Goal: Transaction & Acquisition: Book appointment/travel/reservation

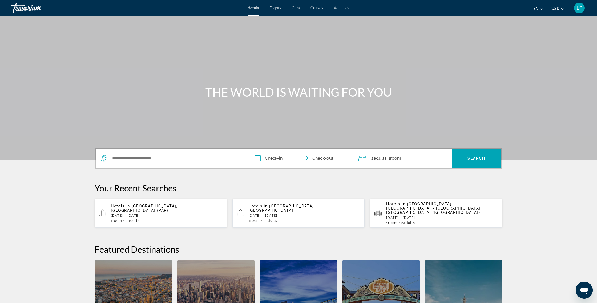
click at [340, 8] on span "Activities" at bounding box center [341, 8] width 15 height 4
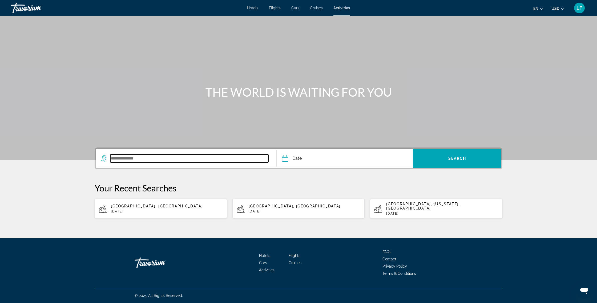
click at [154, 160] on input "Search widget" at bounding box center [189, 158] width 158 height 8
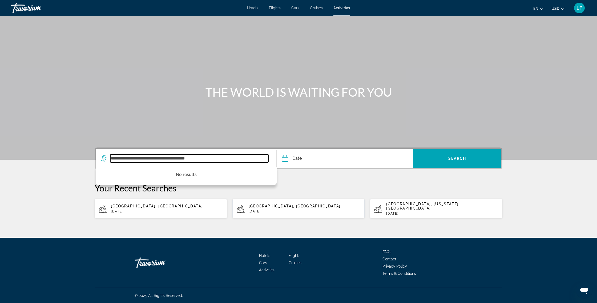
type input "**********"
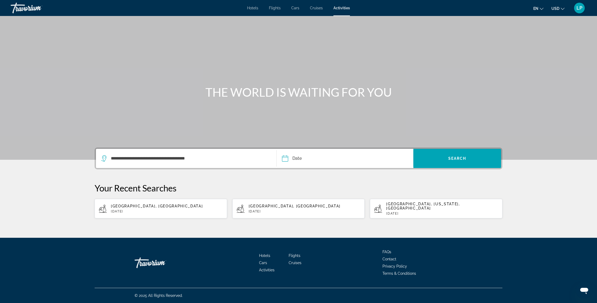
click at [291, 157] on input "Date" at bounding box center [314, 159] width 68 height 21
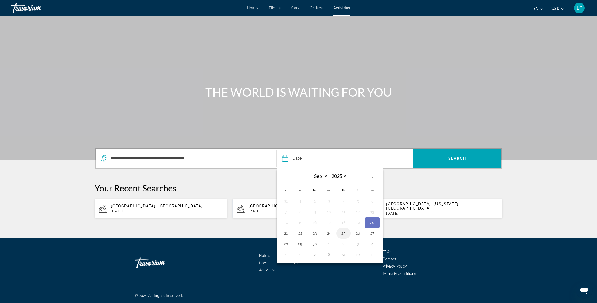
click at [343, 233] on button "25" at bounding box center [343, 233] width 9 height 7
type input "**********"
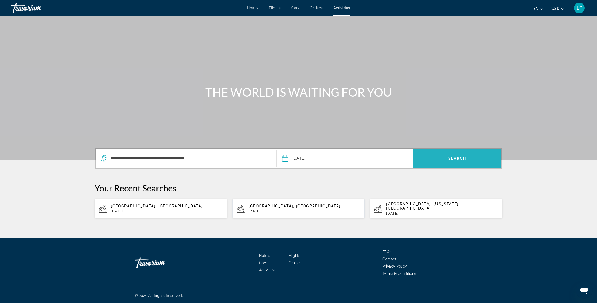
click at [464, 152] on span "Search widget" at bounding box center [457, 158] width 88 height 13
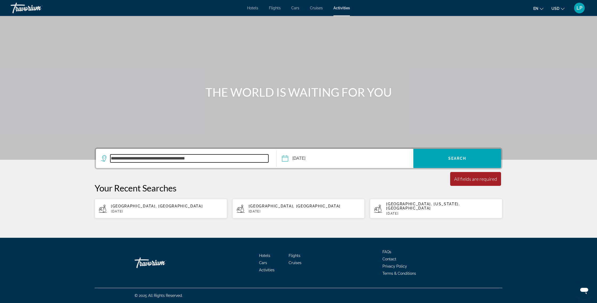
click at [223, 160] on input "**********" at bounding box center [189, 158] width 158 height 8
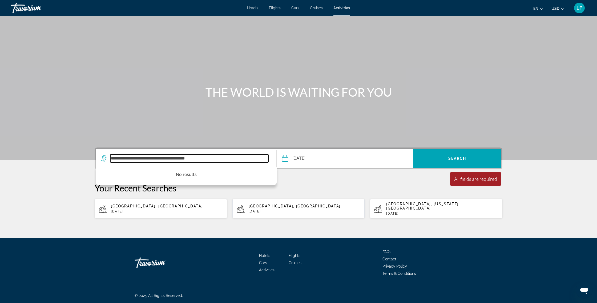
drag, startPoint x: 210, startPoint y: 160, endPoint x: 93, endPoint y: 154, distance: 117.1
click at [93, 154] on div "**********" at bounding box center [298, 183] width 429 height 71
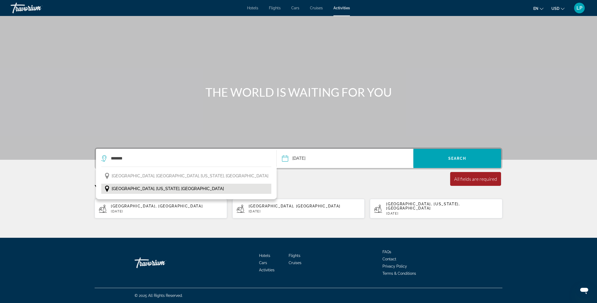
click at [133, 187] on span "[GEOGRAPHIC_DATA], [US_STATE], [GEOGRAPHIC_DATA]" at bounding box center [168, 188] width 112 height 7
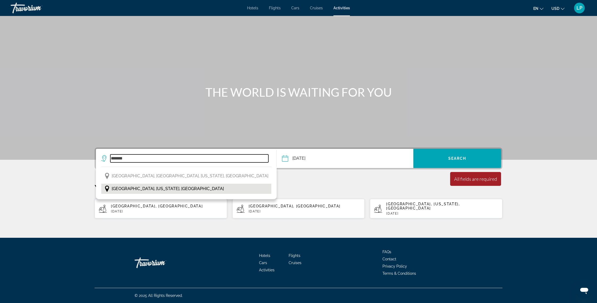
type input "**********"
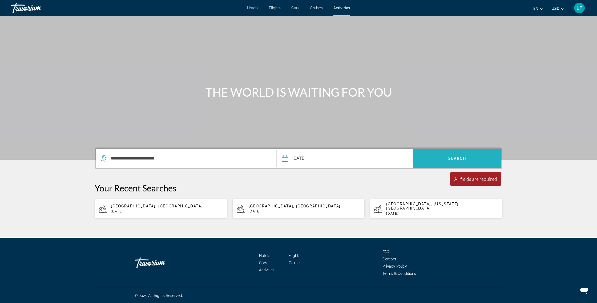
click at [466, 159] on span "Search widget" at bounding box center [457, 158] width 88 height 13
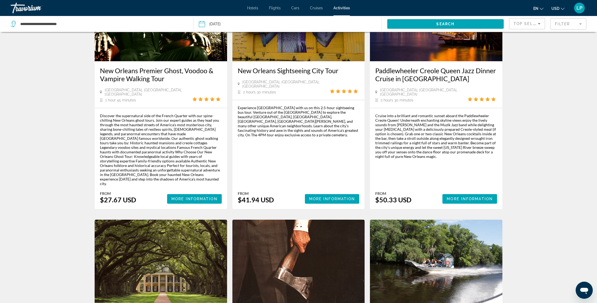
scroll to position [313, 0]
click at [581, 26] on mat-form-field "Filter" at bounding box center [568, 23] width 36 height 11
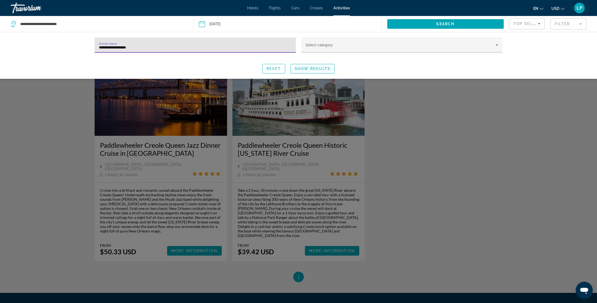
type input "**********"
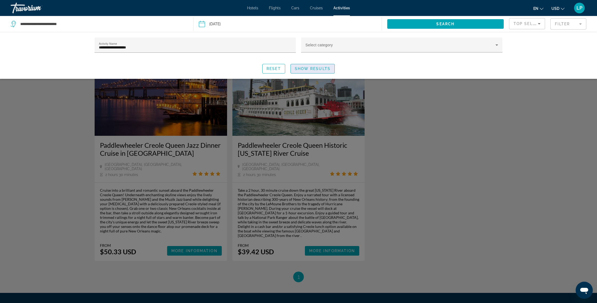
click at [310, 67] on span "Show Results" at bounding box center [313, 69] width 36 height 4
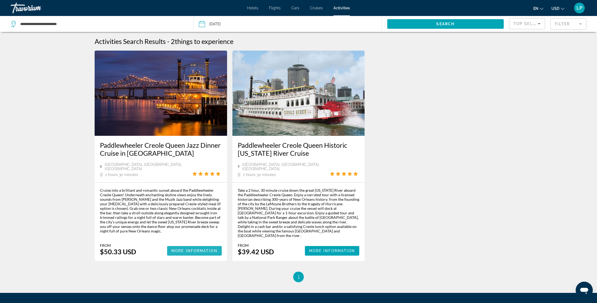
click at [198, 249] on span "More Information" at bounding box center [194, 251] width 46 height 4
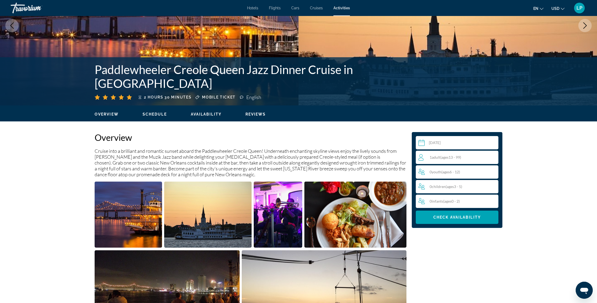
scroll to position [76, 0]
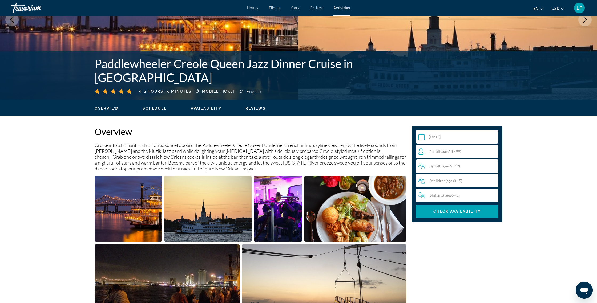
click at [446, 152] on span "ages" at bounding box center [444, 151] width 7 height 5
click at [492, 151] on icon "Increment adults" at bounding box center [492, 151] width 5 height 6
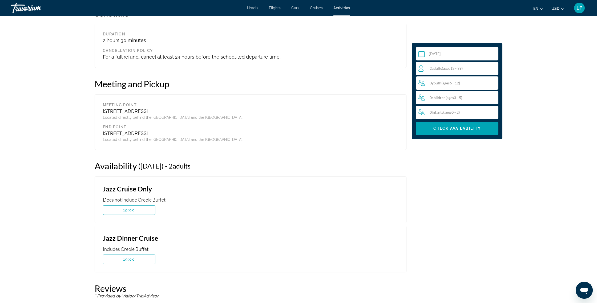
scroll to position [638, 0]
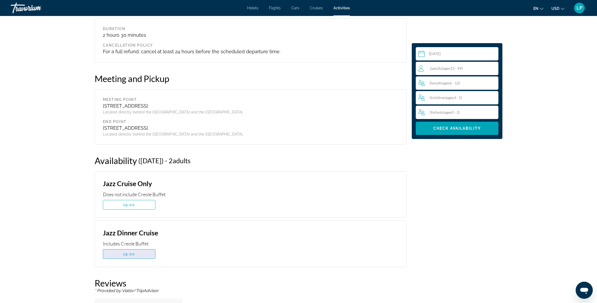
click at [135, 256] on span "19:00" at bounding box center [129, 254] width 12 height 4
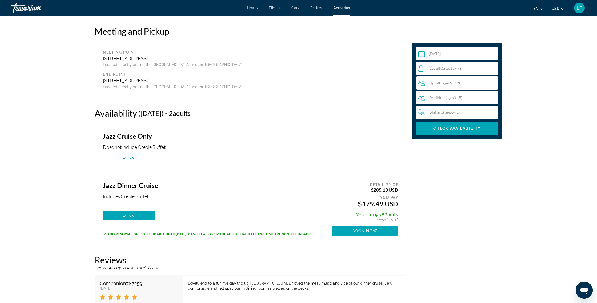
scroll to position [687, 0]
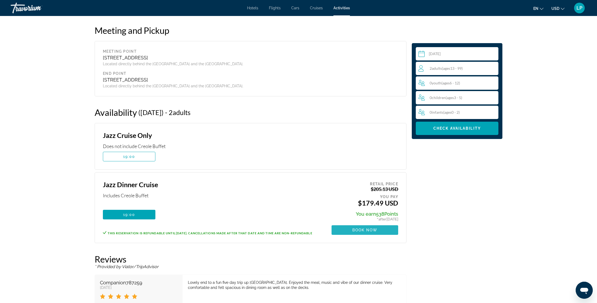
click at [370, 228] on span "Book now" at bounding box center [364, 230] width 25 height 4
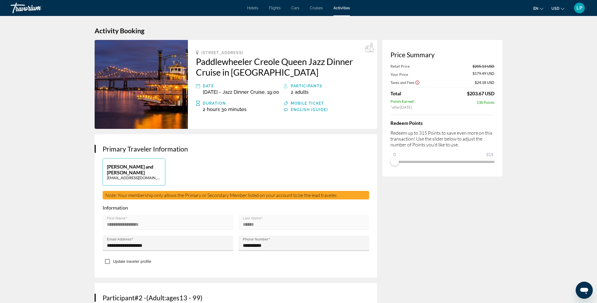
click at [130, 172] on p "[PERSON_NAME] and [PERSON_NAME]" at bounding box center [134, 170] width 54 height 12
click at [128, 177] on p "[EMAIL_ADDRESS][DOMAIN_NAME]" at bounding box center [134, 178] width 54 height 5
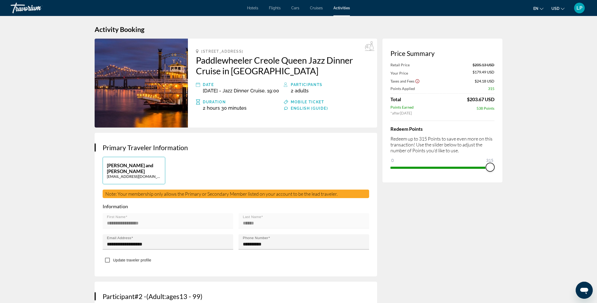
drag, startPoint x: 396, startPoint y: 161, endPoint x: 497, endPoint y: 168, distance: 101.4
click at [497, 167] on div "Price Summary Retail Price $205.13 USD Your Price $179.49 USD Taxes and Fees $2…" at bounding box center [442, 111] width 120 height 144
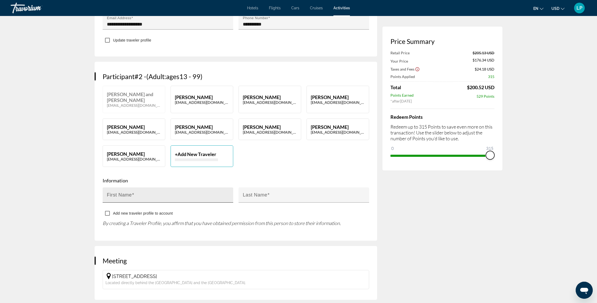
scroll to position [224, 0]
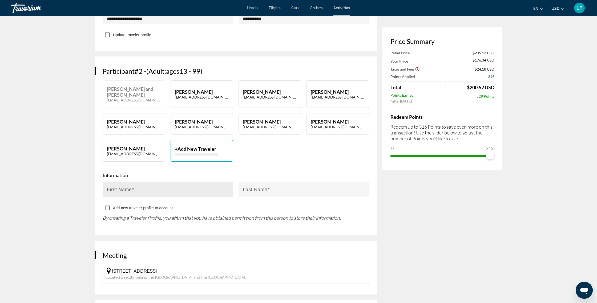
click at [154, 189] on input "First Name" at bounding box center [169, 192] width 125 height 6
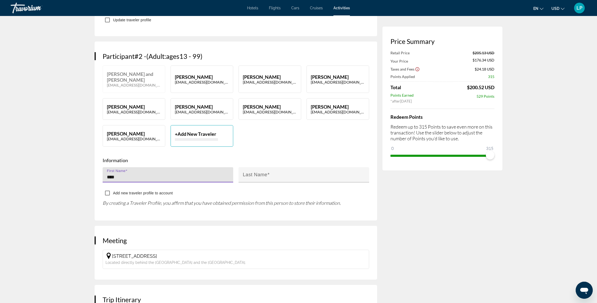
scroll to position [242, 0]
type input "*********"
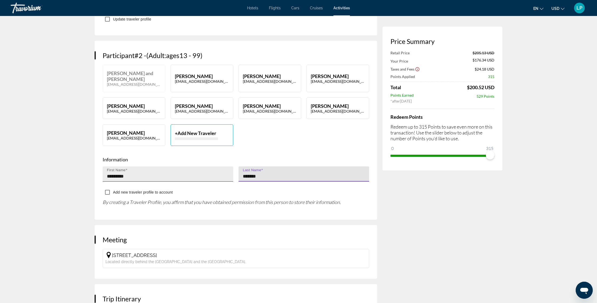
drag, startPoint x: 268, startPoint y: 169, endPoint x: 219, endPoint y: 165, distance: 49.4
click at [219, 166] on div "First Name ********* Last Name *******" at bounding box center [236, 176] width 272 height 21
type input "******"
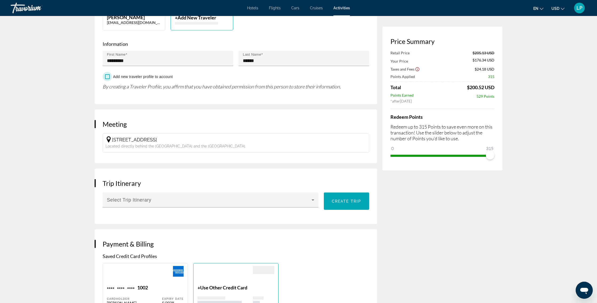
scroll to position [359, 0]
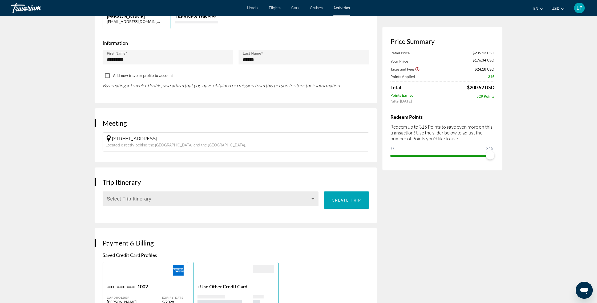
click at [312, 198] on icon "Main content" at bounding box center [312, 198] width 3 height 1
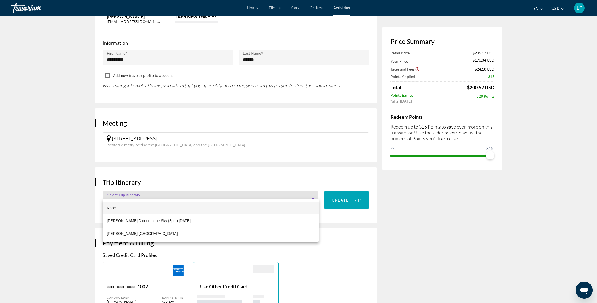
click at [111, 208] on span "None" at bounding box center [111, 208] width 9 height 4
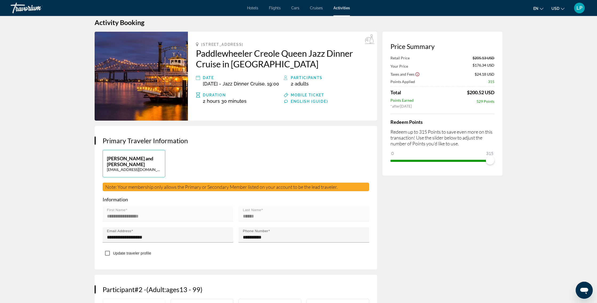
scroll to position [0, 0]
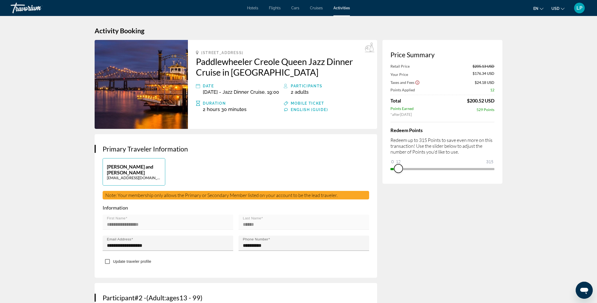
drag, startPoint x: 490, startPoint y: 168, endPoint x: 395, endPoint y: 165, distance: 95.1
click at [396, 165] on span "ngx-slider" at bounding box center [398, 168] width 9 height 9
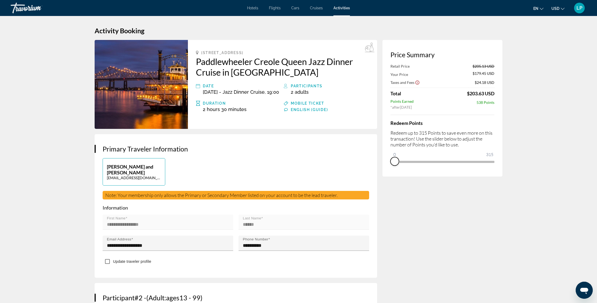
click at [383, 169] on div "Price Summary Retail Price $205.13 USD Your Price $179.45 USD Taxes and Fees $2…" at bounding box center [442, 108] width 120 height 137
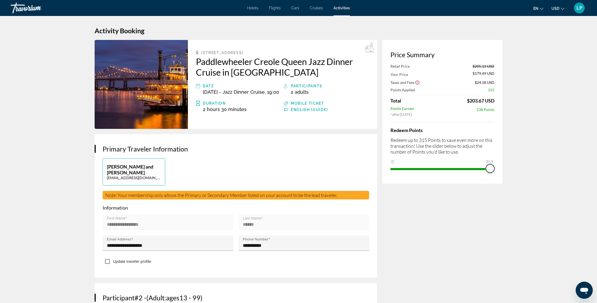
drag, startPoint x: 398, startPoint y: 161, endPoint x: 517, endPoint y: 165, distance: 119.4
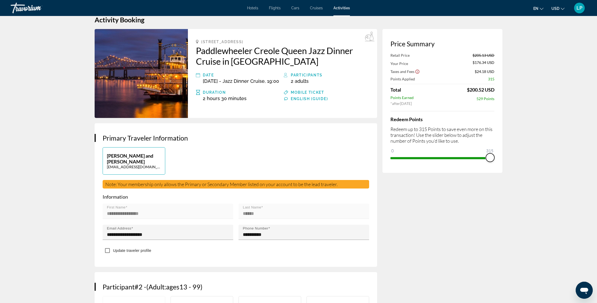
scroll to position [11, 0]
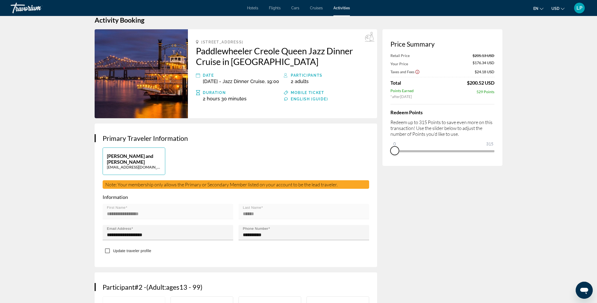
drag, startPoint x: 490, startPoint y: 157, endPoint x: 382, endPoint y: 165, distance: 108.2
click at [382, 165] on div "Price Summary Retail Price $205.13 USD Your Price $176.34 USD Taxes and Fees $2…" at bounding box center [442, 97] width 120 height 137
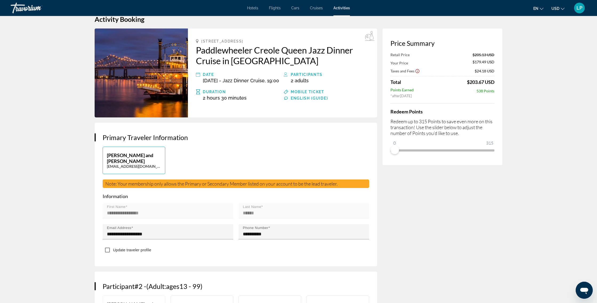
scroll to position [13, 0]
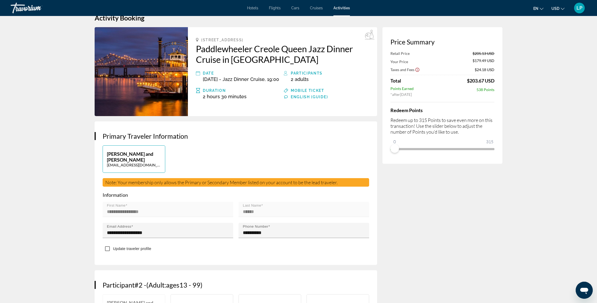
click at [418, 71] on icon "Show Taxes and Fees disclaimer" at bounding box center [417, 69] width 5 height 5
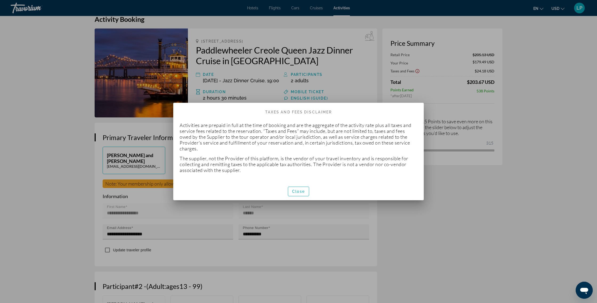
scroll to position [0, 0]
click at [304, 192] on span "Close" at bounding box center [298, 191] width 13 height 4
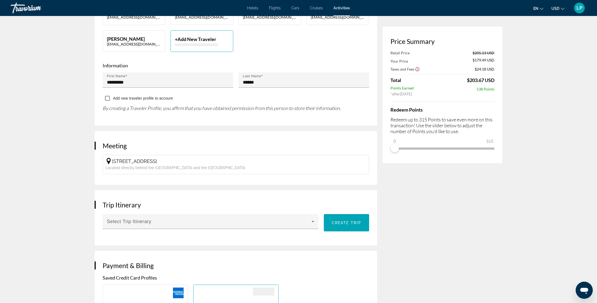
scroll to position [327, 0]
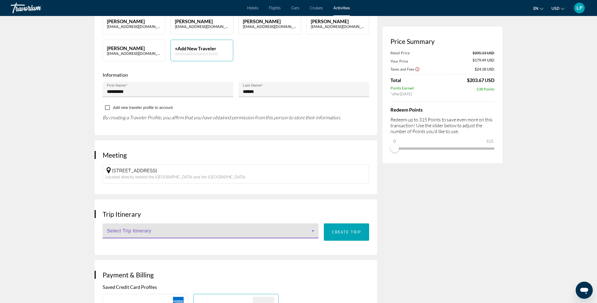
click at [312, 230] on icon "Main content" at bounding box center [312, 230] width 3 height 1
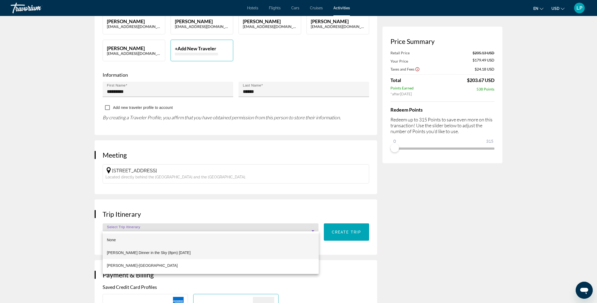
scroll to position [327, 0]
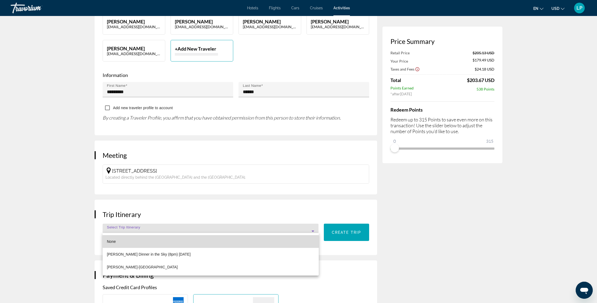
click at [143, 238] on mat-option "None" at bounding box center [211, 241] width 216 height 13
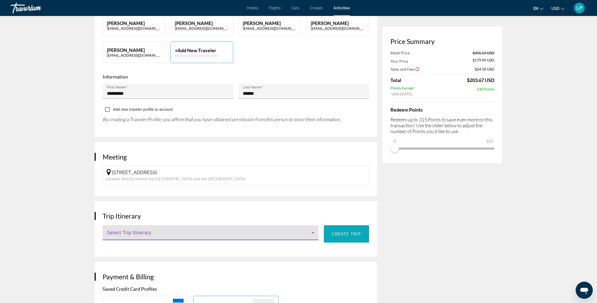
scroll to position [325, 0]
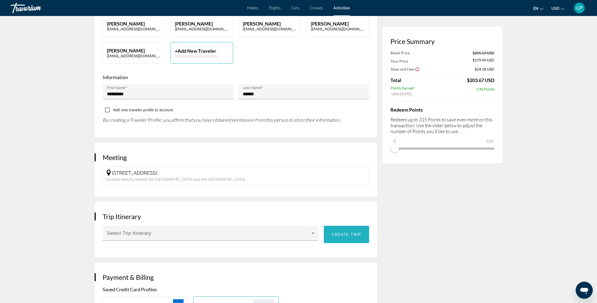
click at [350, 233] on span "Create trip" at bounding box center [346, 235] width 29 height 4
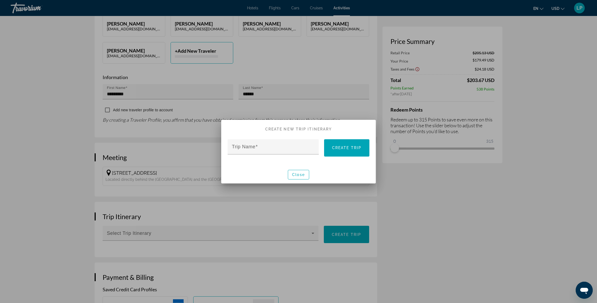
scroll to position [0, 0]
click at [234, 149] on mat-label "Trip Name" at bounding box center [243, 146] width 23 height 5
click at [234, 149] on input "Trip Name" at bounding box center [275, 149] width 86 height 6
type input "**********"
click at [351, 149] on span "Create trip" at bounding box center [346, 148] width 29 height 4
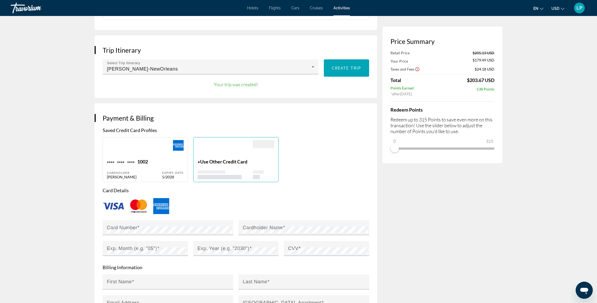
scroll to position [493, 0]
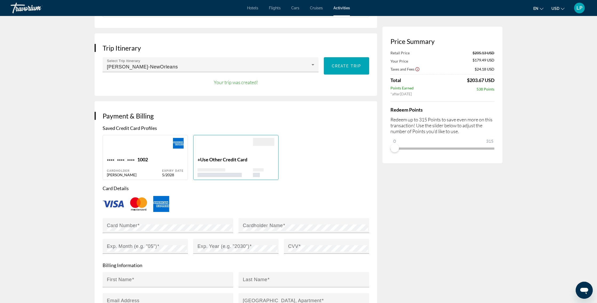
click at [137, 147] on div "Main content" at bounding box center [134, 147] width 55 height 19
type input "*****"
type input "******"
type input "**********"
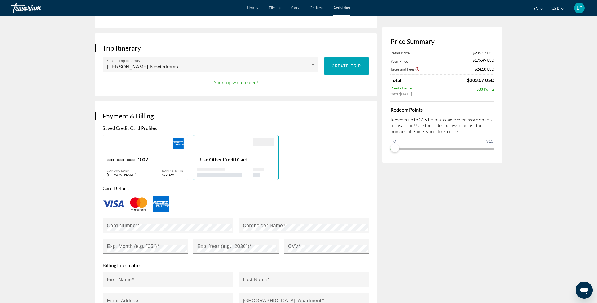
type input "**********"
type input "*****"
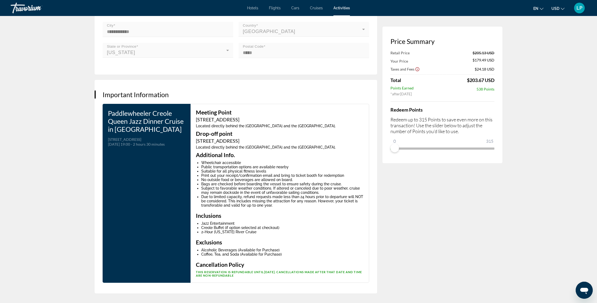
scroll to position [910, 0]
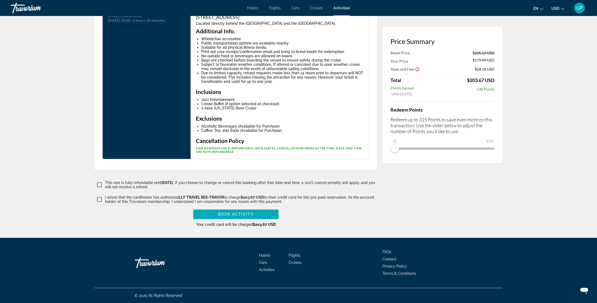
click at [242, 215] on span "Book Activity" at bounding box center [235, 214] width 35 height 4
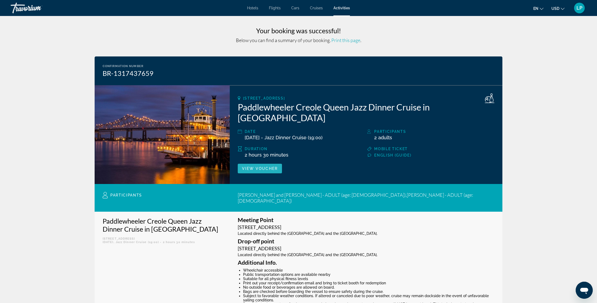
click at [258, 166] on span "View Voucher" at bounding box center [260, 168] width 36 height 4
click at [368, 30] on h3 "Your booking was successful!" at bounding box center [299, 31] width 408 height 8
click at [344, 8] on span "Activities" at bounding box center [341, 8] width 17 height 4
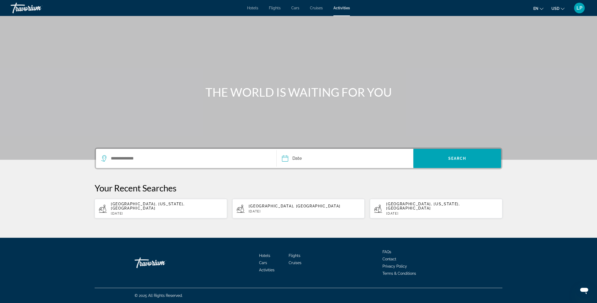
click at [318, 7] on span "Cruises" at bounding box center [316, 8] width 13 height 4
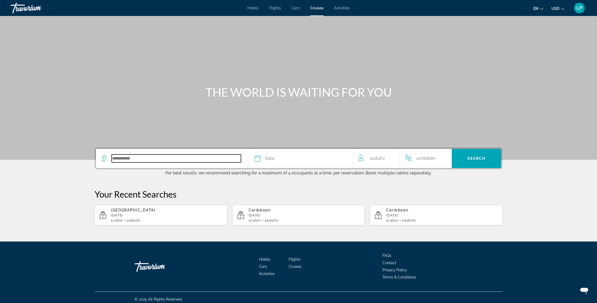
click at [172, 159] on input "Search widget" at bounding box center [176, 158] width 129 height 8
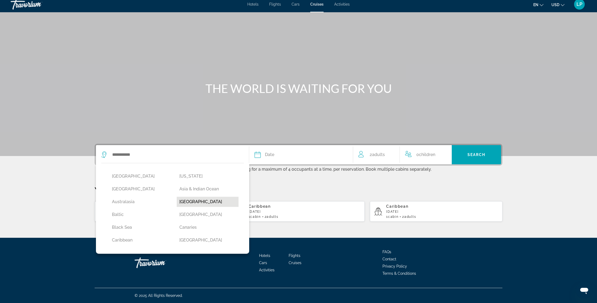
click at [193, 202] on button "[GEOGRAPHIC_DATA]" at bounding box center [208, 202] width 62 height 10
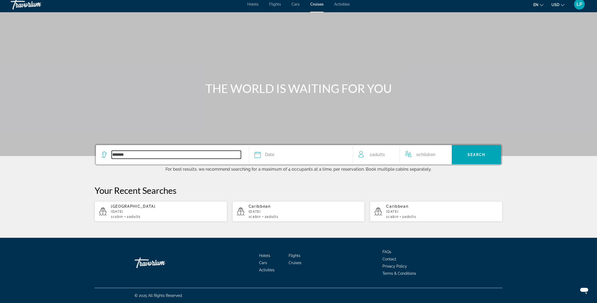
click at [194, 153] on input "*******" at bounding box center [176, 155] width 129 height 8
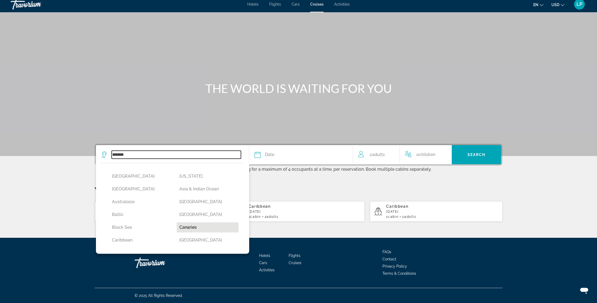
scroll to position [0, 0]
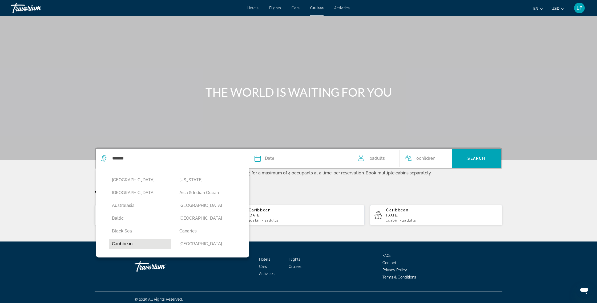
click at [121, 246] on button "Caribbean" at bounding box center [140, 244] width 62 height 10
type input "*********"
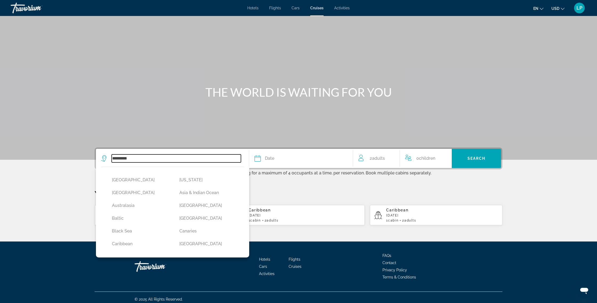
scroll to position [4, 0]
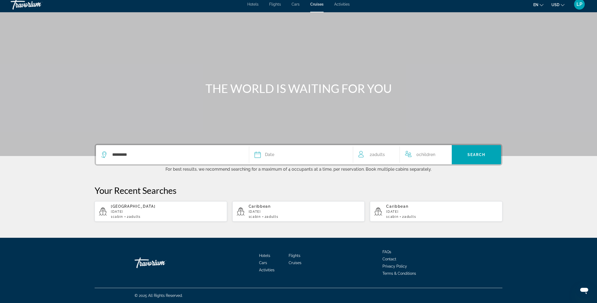
click at [266, 155] on span "Date" at bounding box center [269, 154] width 9 height 7
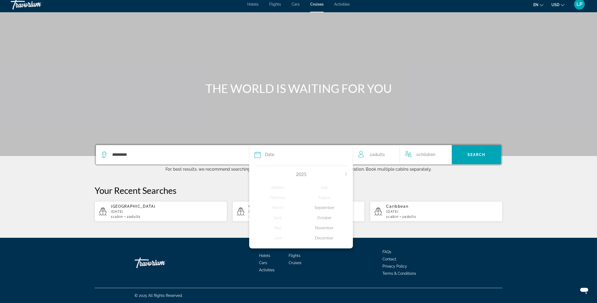
click at [323, 227] on div "November" at bounding box center [324, 228] width 47 height 10
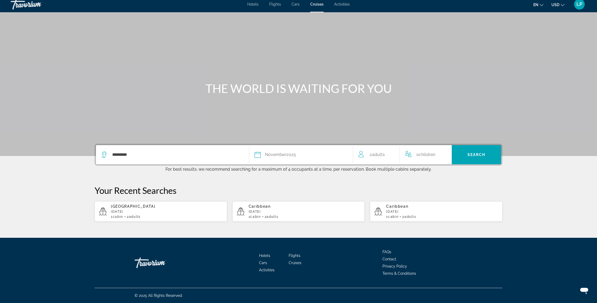
click at [291, 156] on div "[DATE]" at bounding box center [280, 154] width 31 height 7
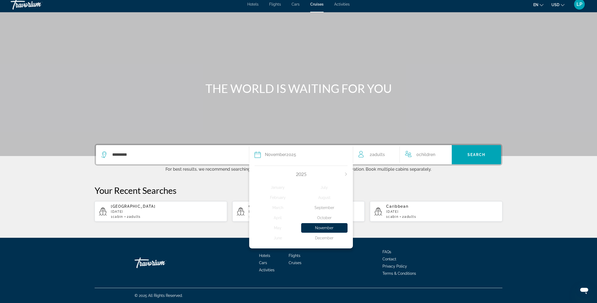
click at [373, 191] on p "Your Recent Searches" at bounding box center [299, 190] width 408 height 11
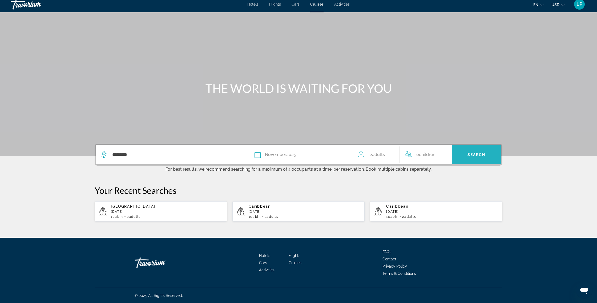
click at [473, 162] on span "Search widget" at bounding box center [475, 154] width 49 height 19
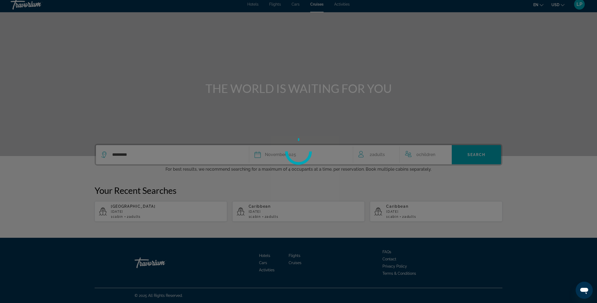
click at [451, 145] on button "Search" at bounding box center [475, 154] width 49 height 19
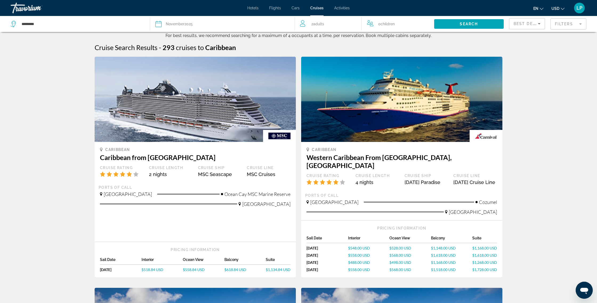
click at [573, 24] on mat-form-field "Filters" at bounding box center [568, 23] width 36 height 11
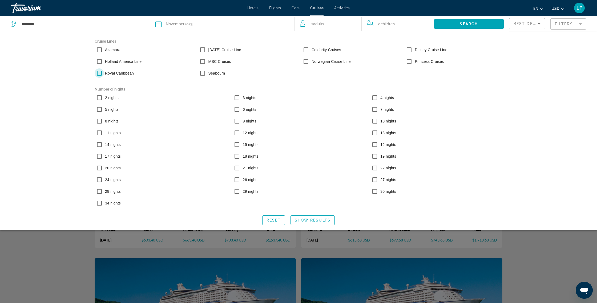
scroll to position [0, 0]
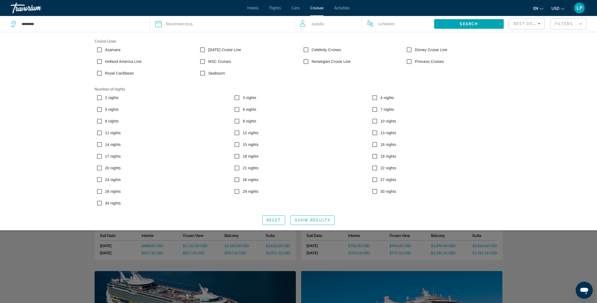
click at [314, 219] on span "Search widget" at bounding box center [313, 220] width 44 height 13
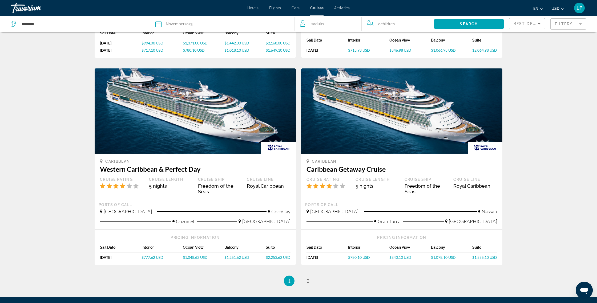
scroll to position [432, 0]
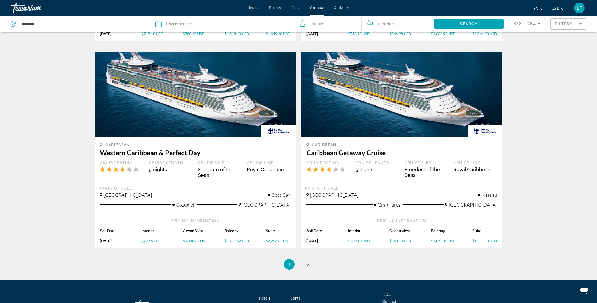
click at [292, 270] on ul "1 / 2 You're on page 1 page 2" at bounding box center [299, 264] width 408 height 11
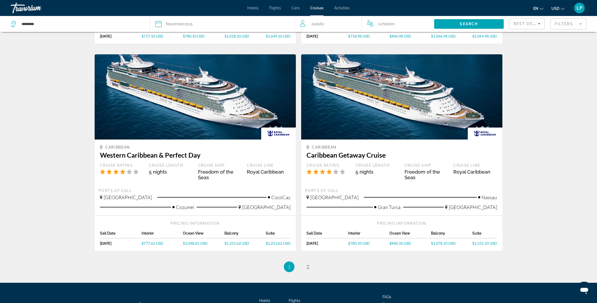
click at [288, 265] on span "1" at bounding box center [289, 267] width 3 height 6
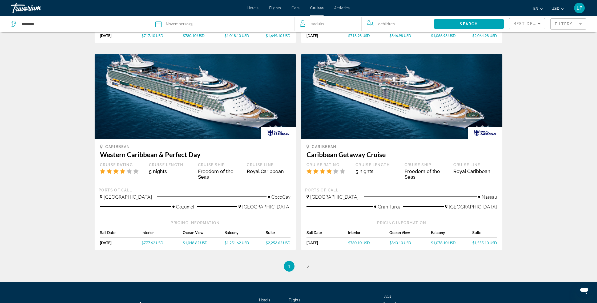
scroll to position [432, 0]
